Goal: Answer question/provide support

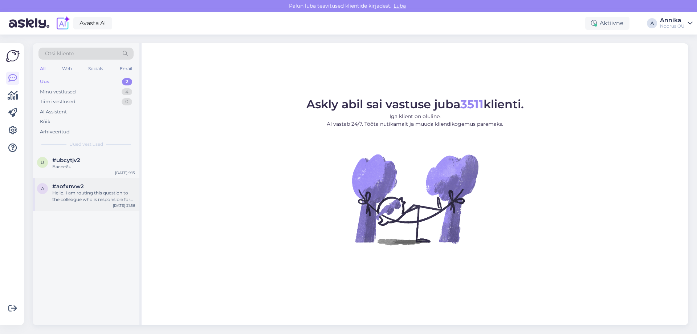
click at [75, 186] on span "#aofxnvw2" at bounding box center [68, 186] width 32 height 7
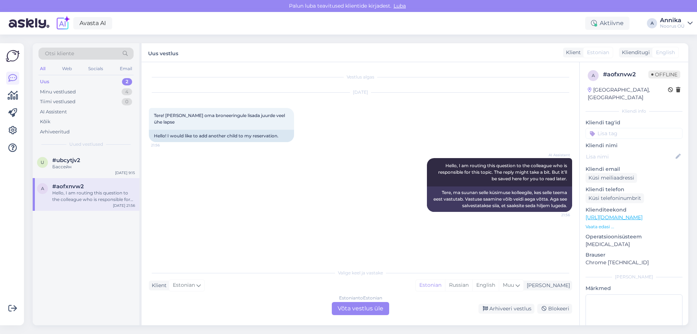
click at [365, 308] on div "Estonian to Estonian Võta vestlus üle" at bounding box center [360, 308] width 57 height 13
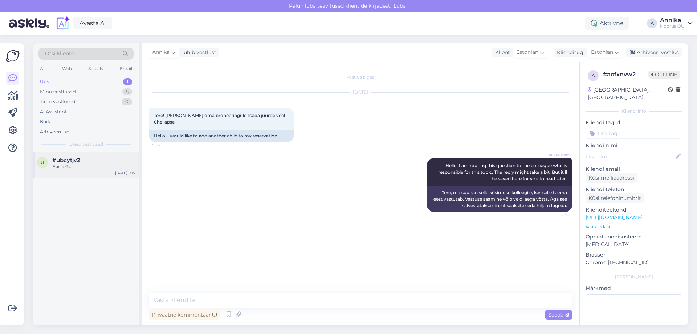
click at [76, 167] on div "Бассейн" at bounding box center [93, 166] width 83 height 7
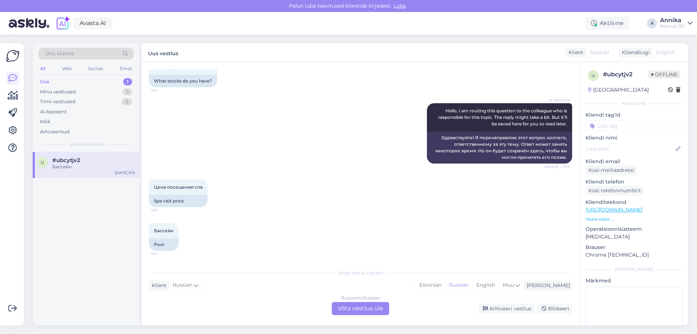
click at [370, 302] on div "Russian to Russian Võta vestlus üle" at bounding box center [360, 308] width 57 height 13
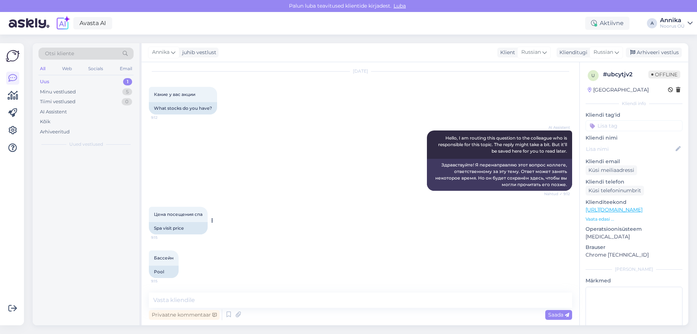
scroll to position [163, 0]
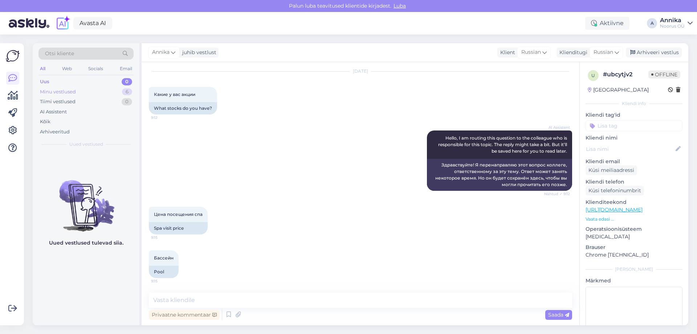
click at [79, 93] on div "Minu vestlused 6" at bounding box center [86, 92] width 95 height 10
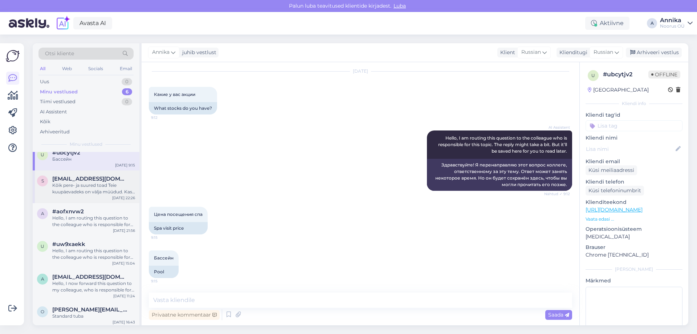
scroll to position [10, 0]
click at [97, 314] on div "Standard tuba" at bounding box center [93, 314] width 83 height 7
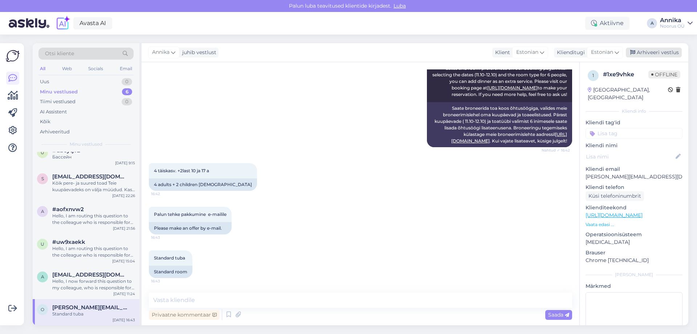
click at [660, 52] on div "Arhiveeri vestlus" at bounding box center [654, 53] width 56 height 10
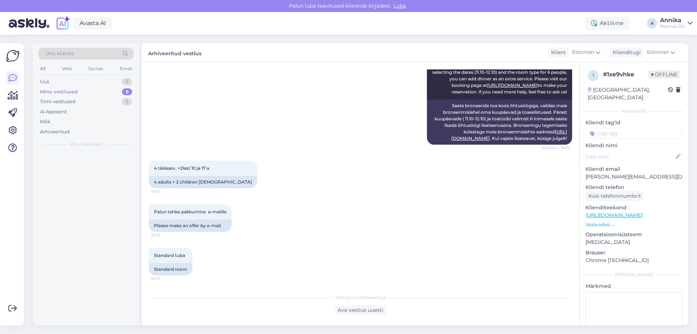
scroll to position [0, 0]
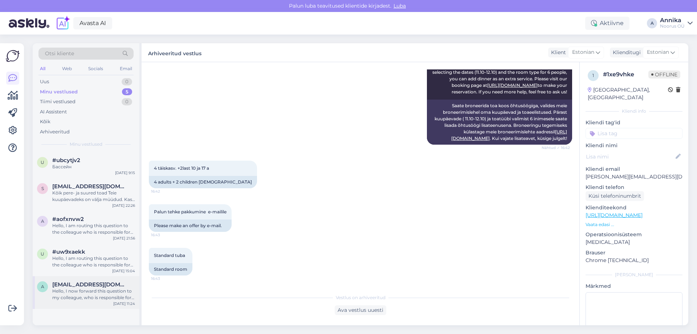
click at [109, 287] on span "anetesepp@gmail.com" at bounding box center [90, 284] width 76 height 7
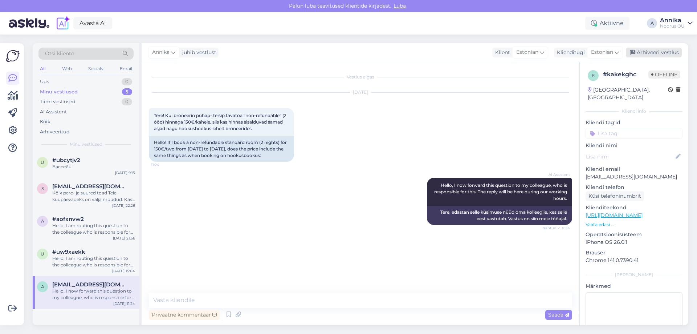
click at [641, 54] on div "Arhiveeri vestlus" at bounding box center [654, 53] width 56 height 10
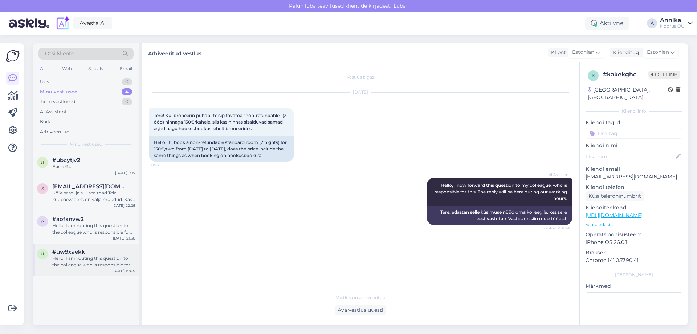
drag, startPoint x: 56, startPoint y: 262, endPoint x: 65, endPoint y: 254, distance: 11.3
click at [57, 262] on div "Hello, I am routing this question to the colleague who is responsible for this …" at bounding box center [93, 261] width 83 height 13
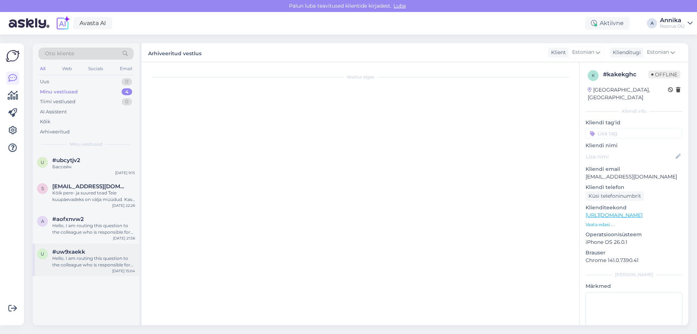
scroll to position [29, 0]
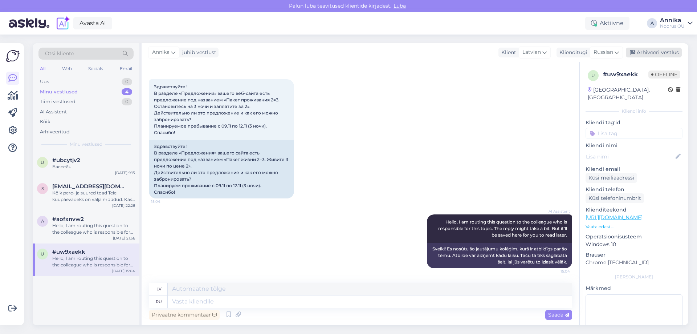
click at [661, 52] on div "Arhiveeri vestlus" at bounding box center [654, 53] width 56 height 10
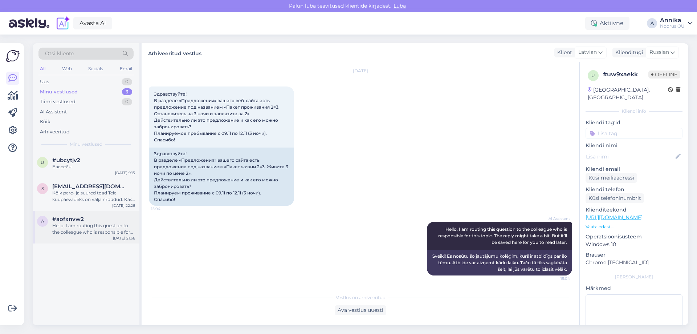
click at [81, 227] on div "Hello, I am routing this question to the colleague who is responsible for this …" at bounding box center [93, 228] width 83 height 13
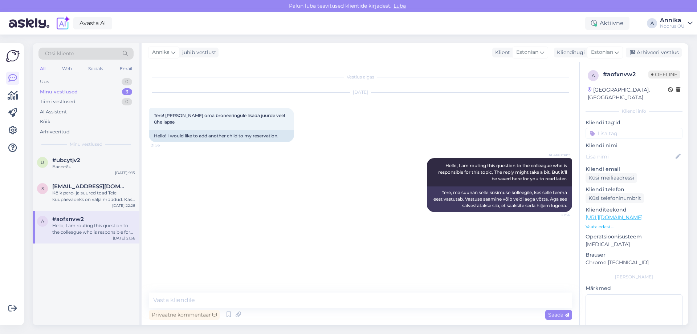
scroll to position [0, 0]
click at [638, 50] on div "Arhiveeri vestlus" at bounding box center [654, 53] width 56 height 10
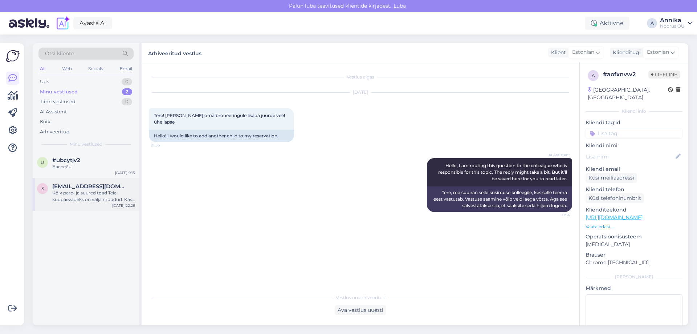
click at [117, 199] on div "Kõik pere- ja suured toad Teie kuupäevadeks on välja müüdud. Kas soovite valida…" at bounding box center [93, 196] width 83 height 13
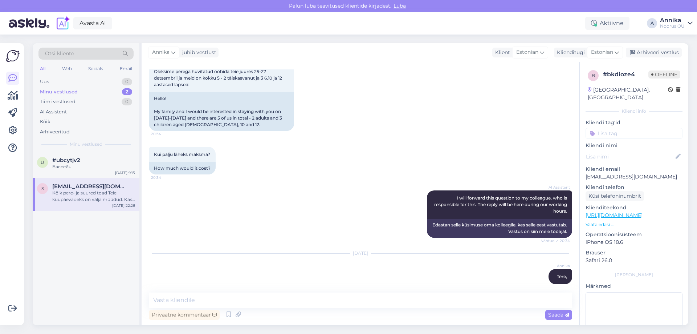
scroll to position [121, 0]
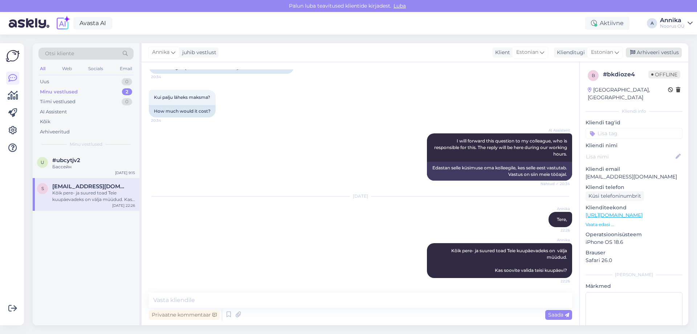
click at [652, 53] on div "Arhiveeri vestlus" at bounding box center [654, 53] width 56 height 10
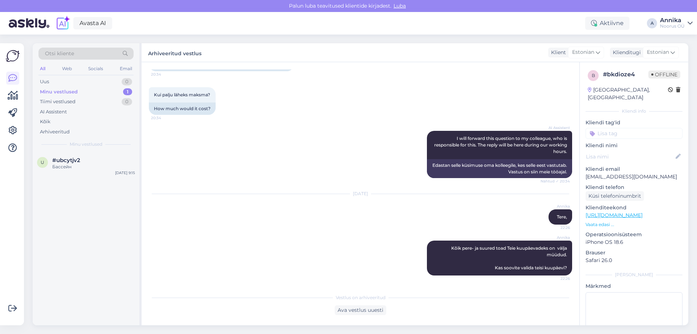
click at [81, 147] on div "Otsi kliente All Web Socials Email Uus 0 Minu vestlused 1 Tiimi vestlused 0 AI …" at bounding box center [86, 97] width 107 height 109
click at [82, 163] on div "Бассейн" at bounding box center [93, 166] width 83 height 7
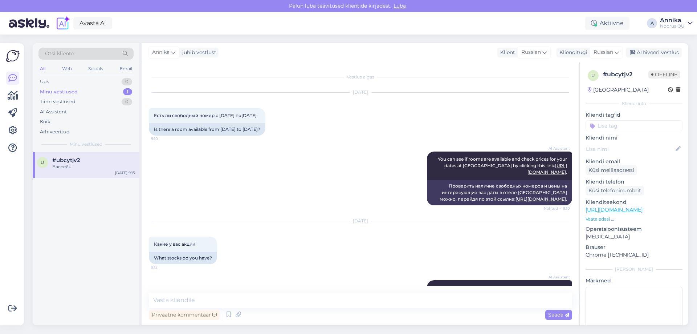
scroll to position [163, 0]
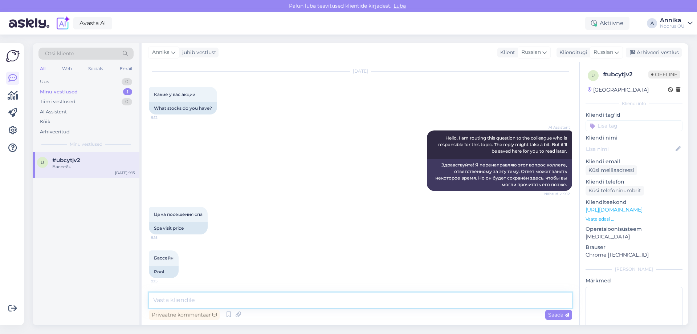
click at [226, 301] on textarea at bounding box center [361, 299] width 424 height 15
click at [239, 295] on textarea at bounding box center [361, 299] width 424 height 15
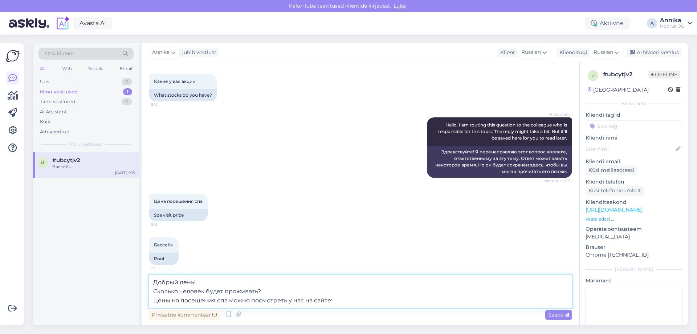
paste textarea "https://www.noorusspahotel.com/spaa-ja-wellness/saunakeskus/"
type textarea "Добрый день! Сколько человек будет проживать? Цены на посещения спа можно посмо…"
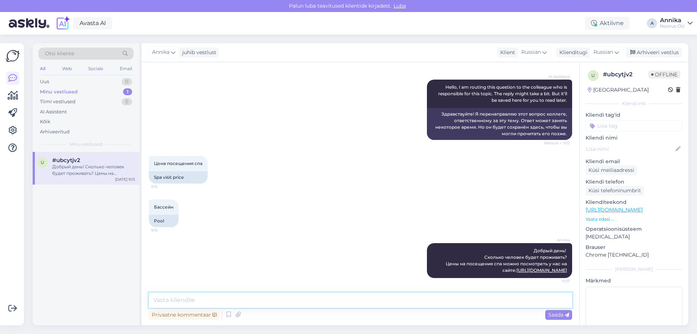
scroll to position [220, 0]
click at [669, 55] on div "Arhiveeri vestlus" at bounding box center [654, 53] width 56 height 10
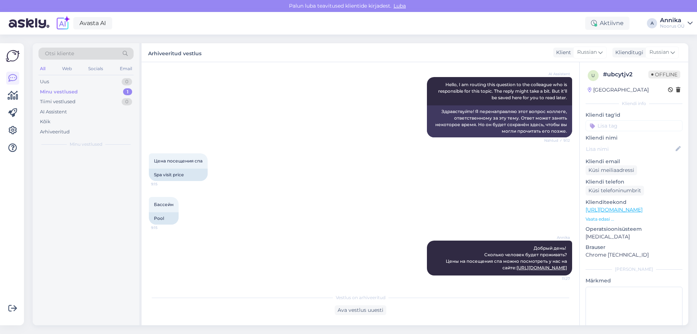
scroll to position [223, 0]
